Goal: Task Accomplishment & Management: Complete application form

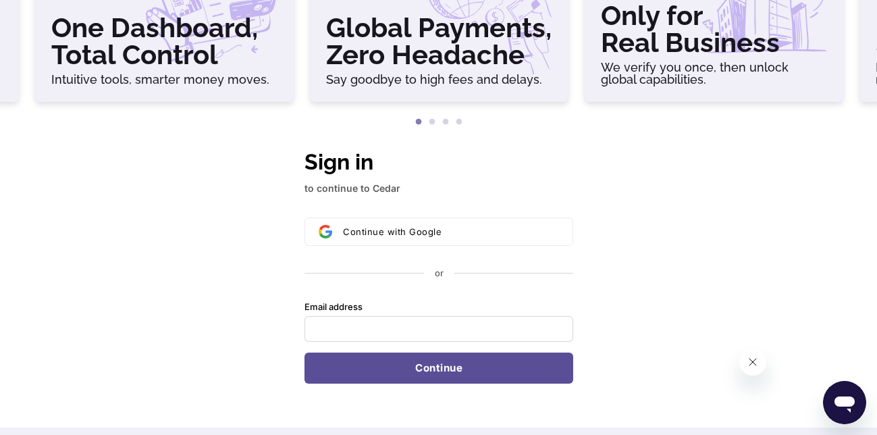
scroll to position [67, 0]
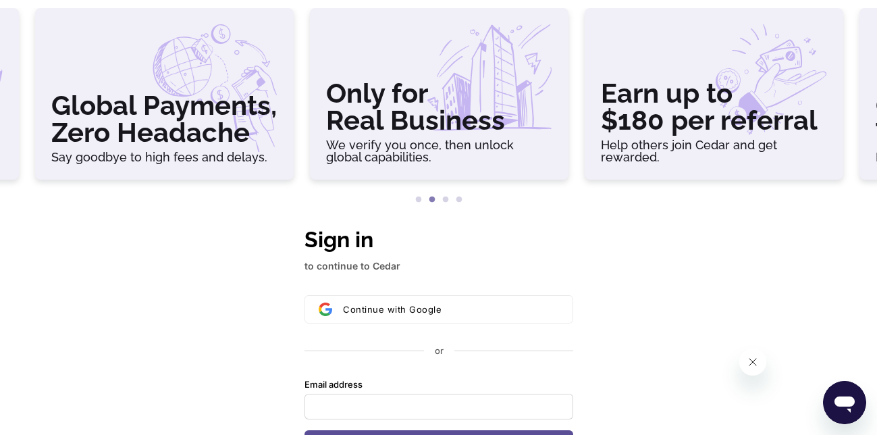
click at [373, 335] on div "Continue with Google or Email address Password Continue" at bounding box center [438, 378] width 269 height 166
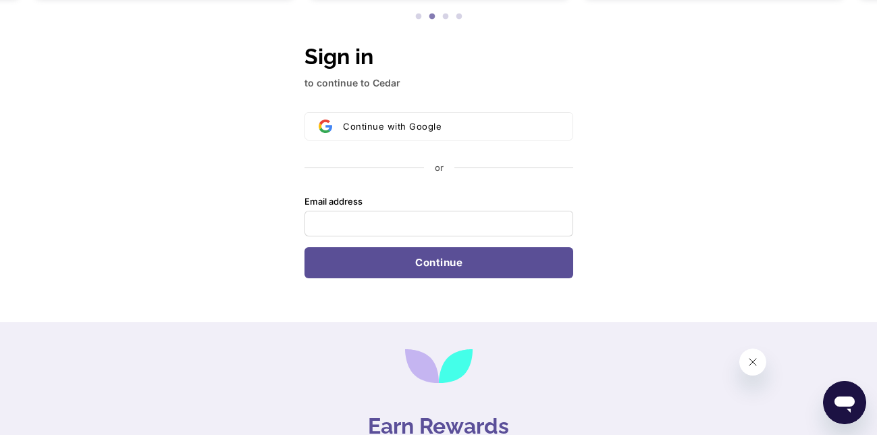
scroll to position [270, 0]
